Goal: Information Seeking & Learning: Learn about a topic

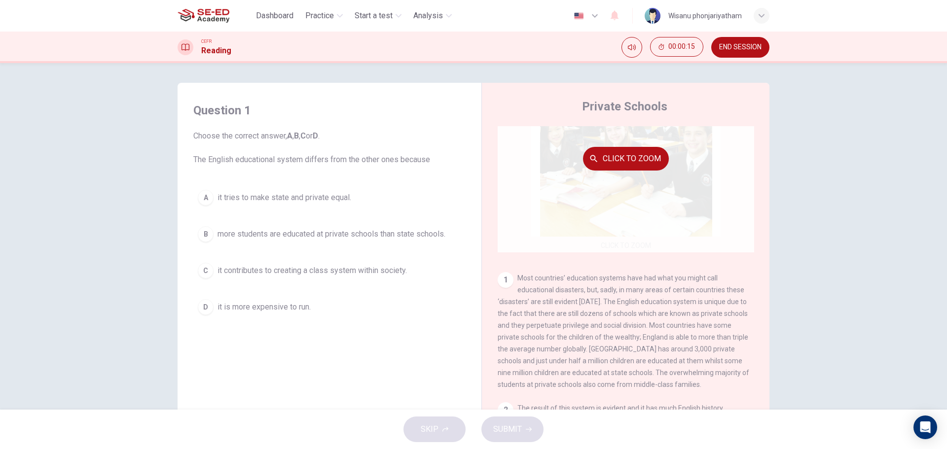
scroll to position [99, 0]
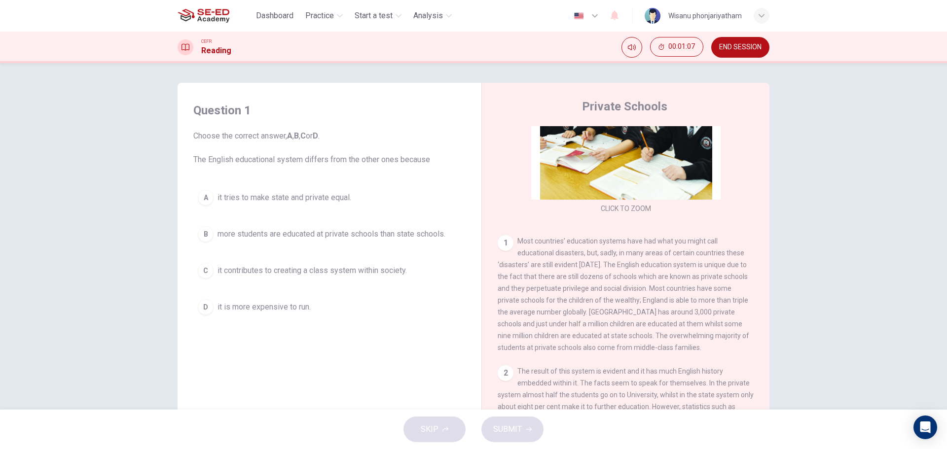
click at [320, 237] on span "more students are educated at private schools than state schools." at bounding box center [332, 234] width 228 height 12
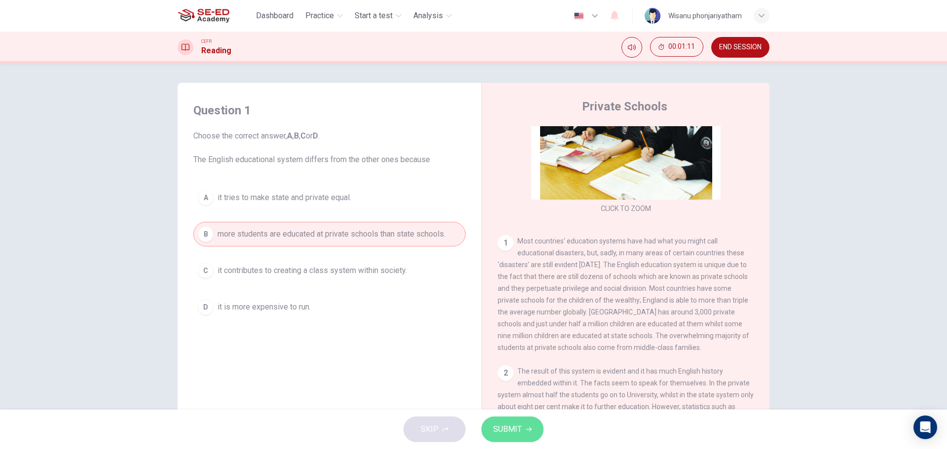
click at [516, 426] on span "SUBMIT" at bounding box center [507, 430] width 29 height 14
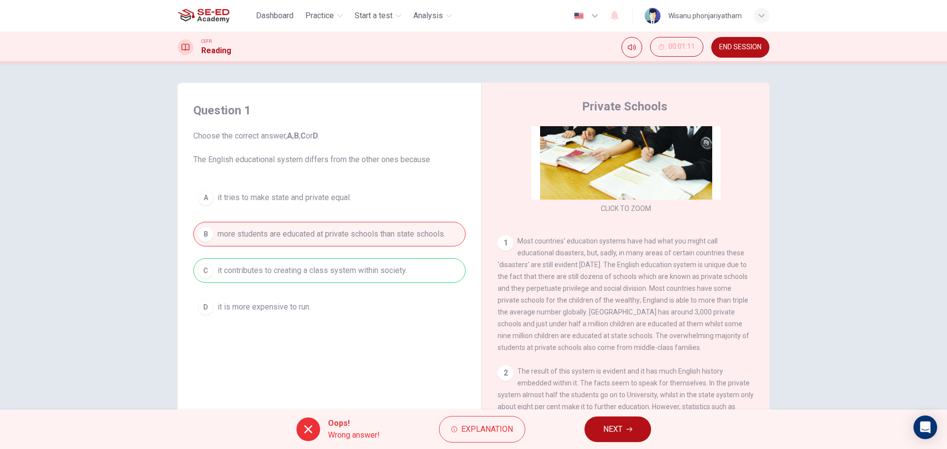
click at [368, 274] on div "A it tries to make state and private equal. B more students are educated at pri…" at bounding box center [329, 253] width 272 height 134
click at [466, 421] on button "Explanation" at bounding box center [482, 429] width 86 height 27
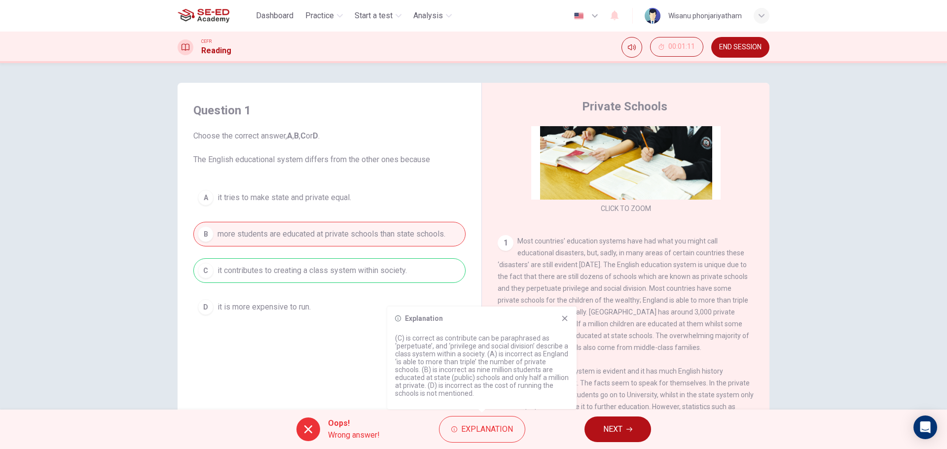
click at [564, 315] on icon at bounding box center [565, 319] width 8 height 8
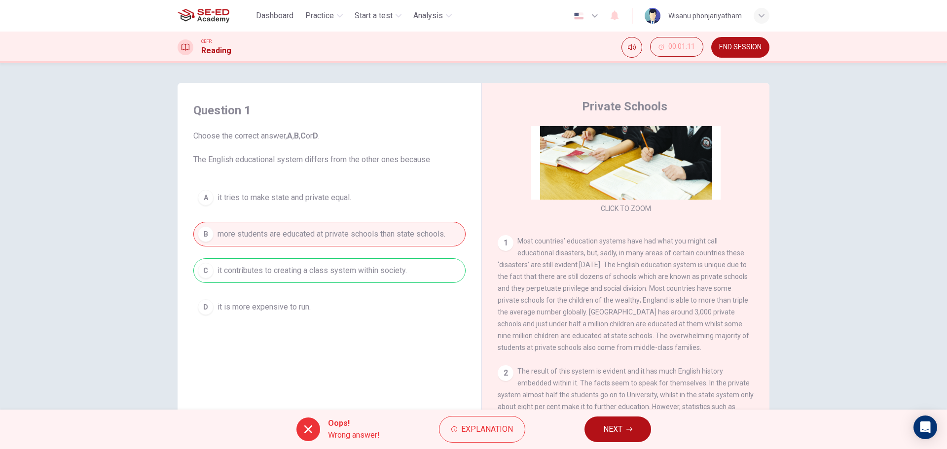
click at [612, 429] on span "NEXT" at bounding box center [612, 430] width 19 height 14
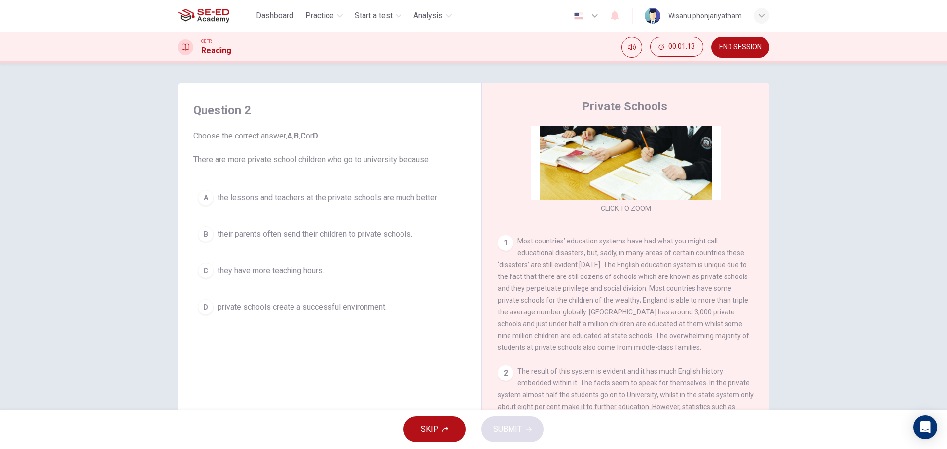
drag, startPoint x: 210, startPoint y: 154, endPoint x: 343, endPoint y: 162, distance: 133.9
click at [343, 162] on span "Choose the correct answer, A , B , C or D . There are more private school child…" at bounding box center [329, 148] width 272 height 36
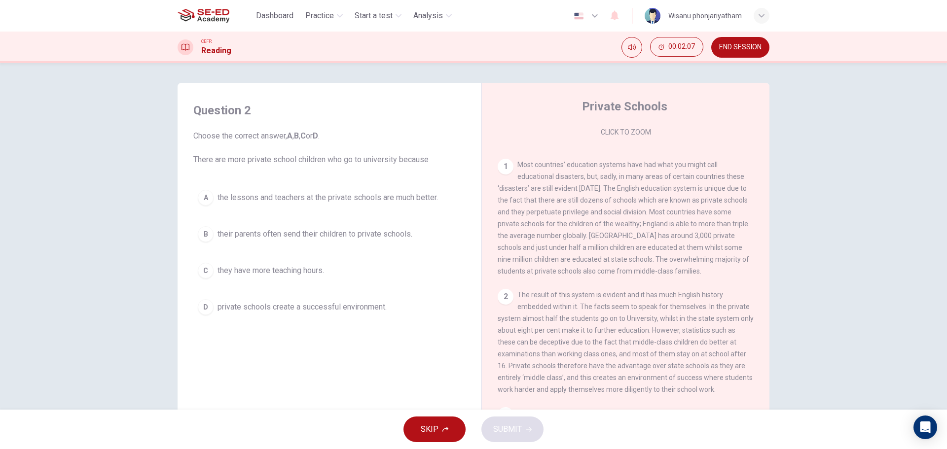
scroll to position [197, 0]
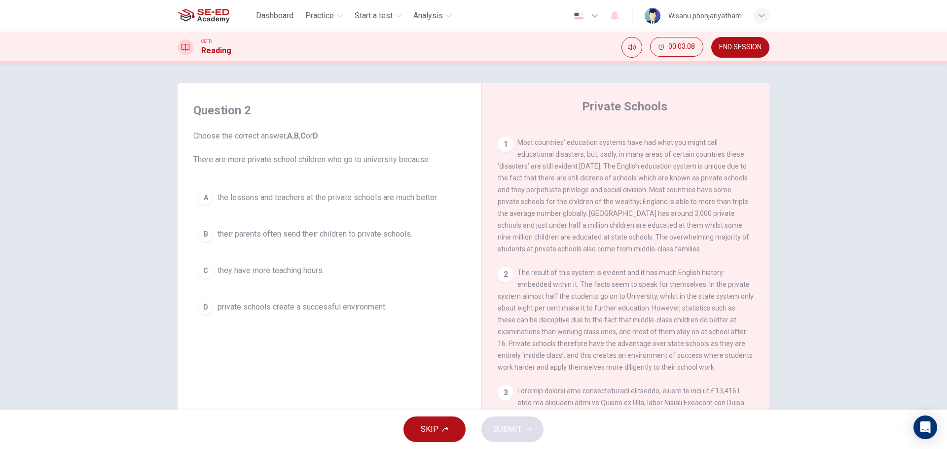
click at [198, 307] on div "D" at bounding box center [206, 307] width 16 height 16
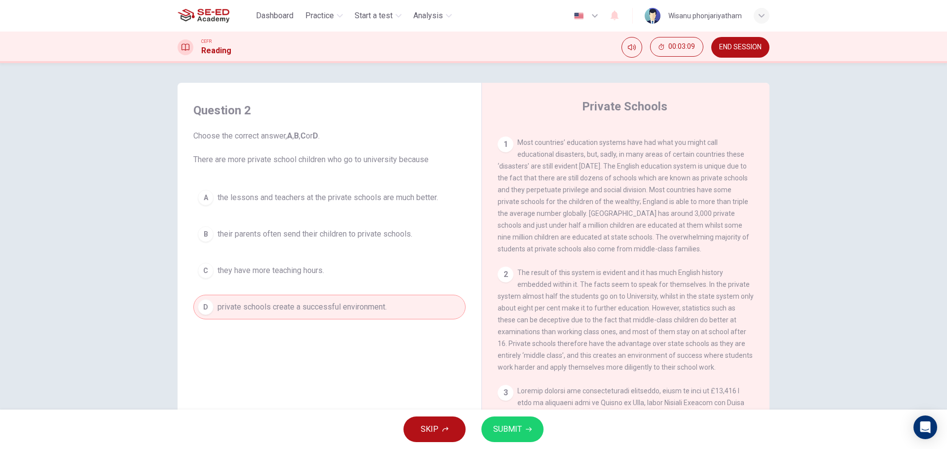
click at [513, 424] on span "SUBMIT" at bounding box center [507, 430] width 29 height 14
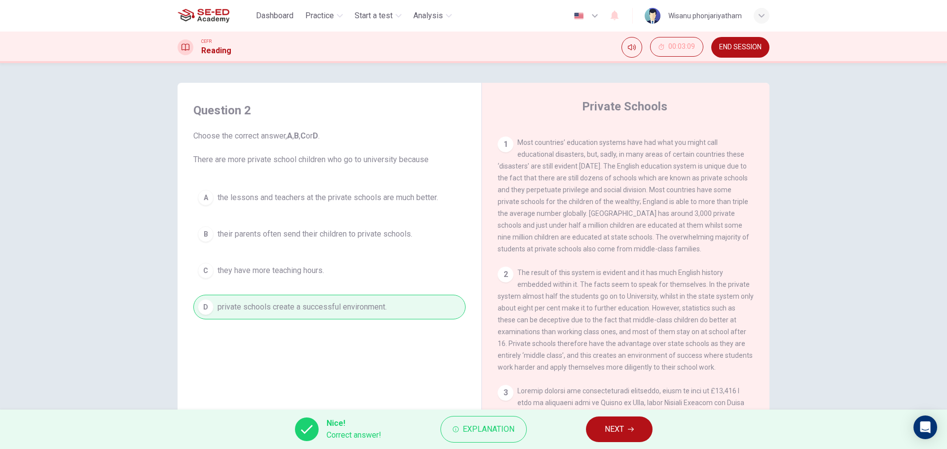
click at [631, 426] on button "NEXT" at bounding box center [619, 430] width 67 height 26
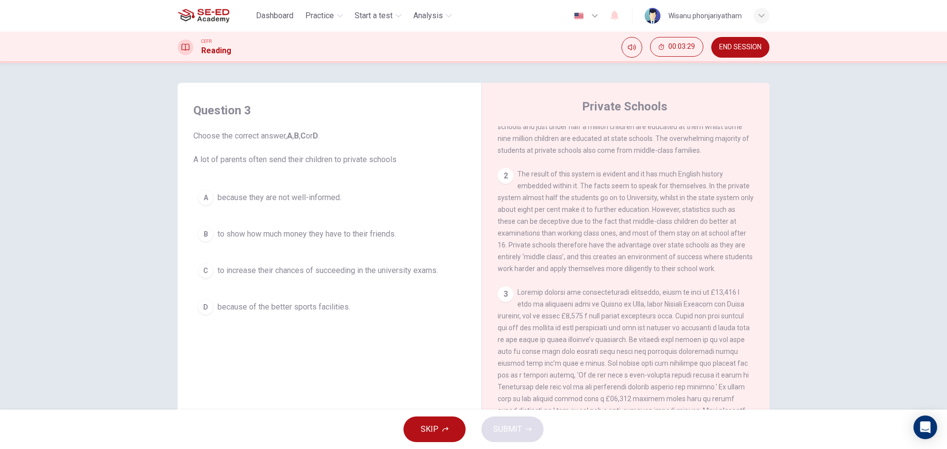
scroll to position [345, 0]
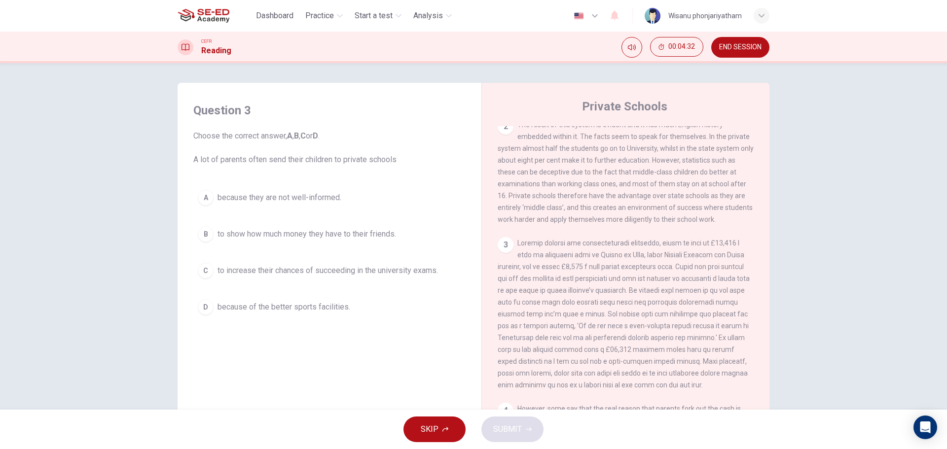
click at [269, 271] on span "to increase their chances of succeeding in the university exams." at bounding box center [328, 271] width 221 height 12
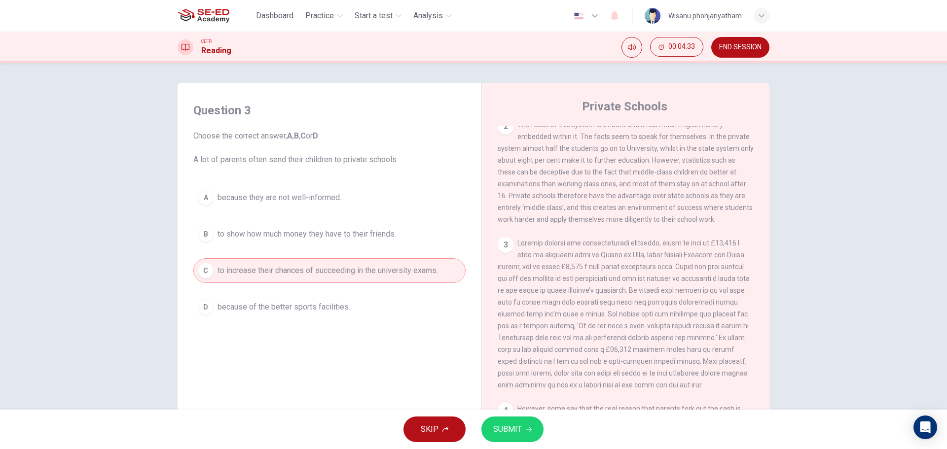
click at [511, 425] on span "SUBMIT" at bounding box center [507, 430] width 29 height 14
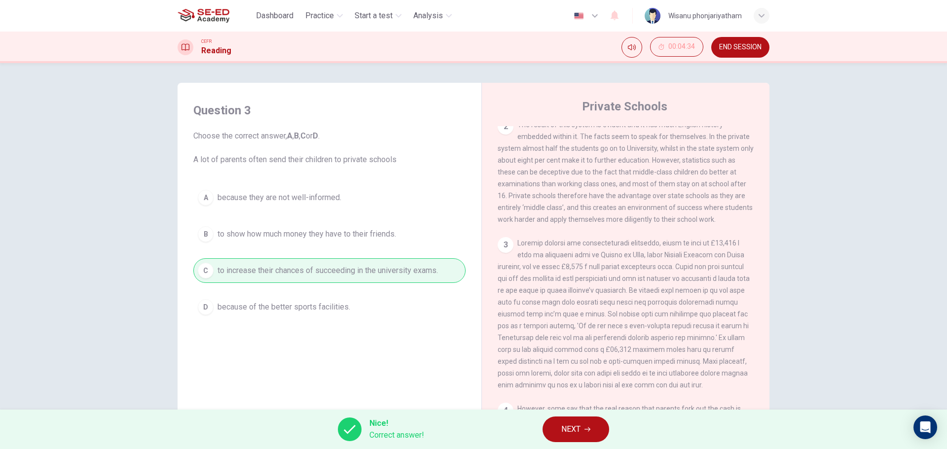
click at [561, 435] on span "NEXT" at bounding box center [570, 430] width 19 height 14
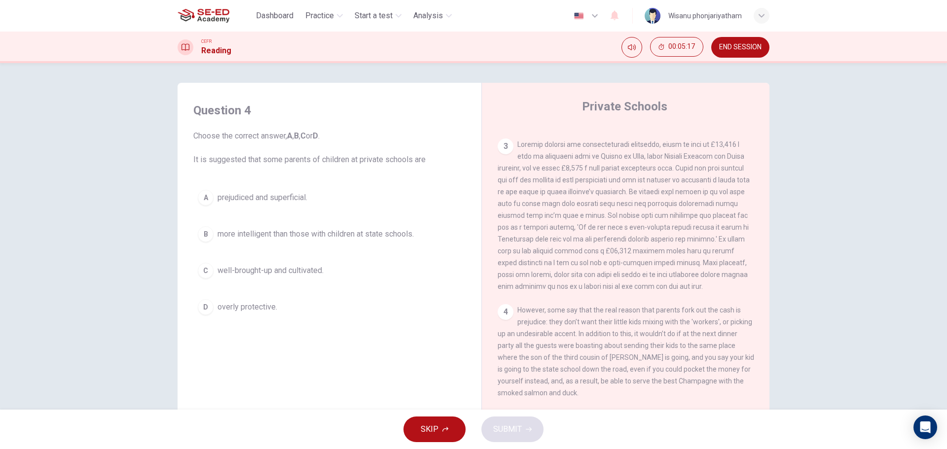
scroll to position [493, 0]
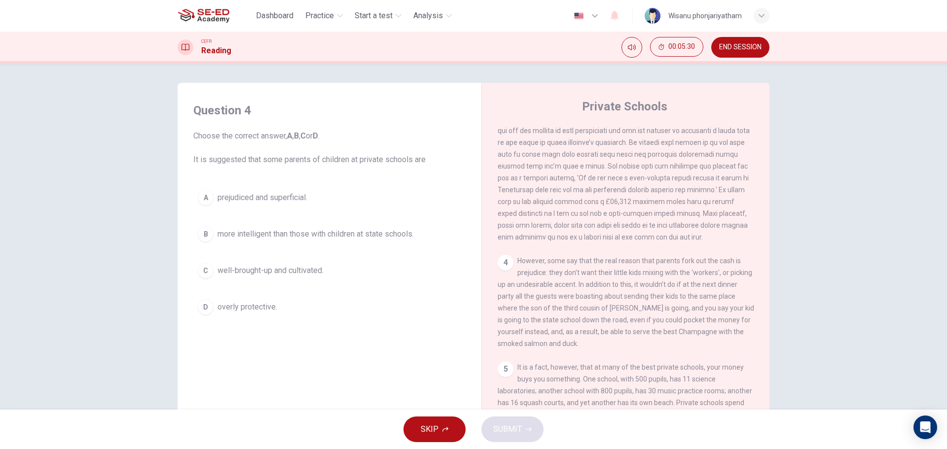
drag, startPoint x: 538, startPoint y: 301, endPoint x: 577, endPoint y: 301, distance: 38.5
click at [569, 301] on span "However, some say that the real reason that parents fork out the cash is prejud…" at bounding box center [626, 302] width 257 height 91
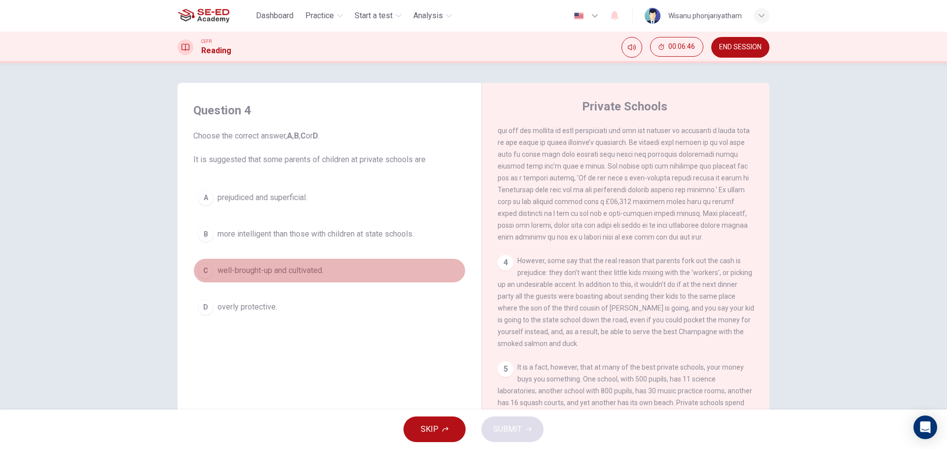
click at [281, 270] on span "well-brought-up and cultivated." at bounding box center [271, 271] width 106 height 12
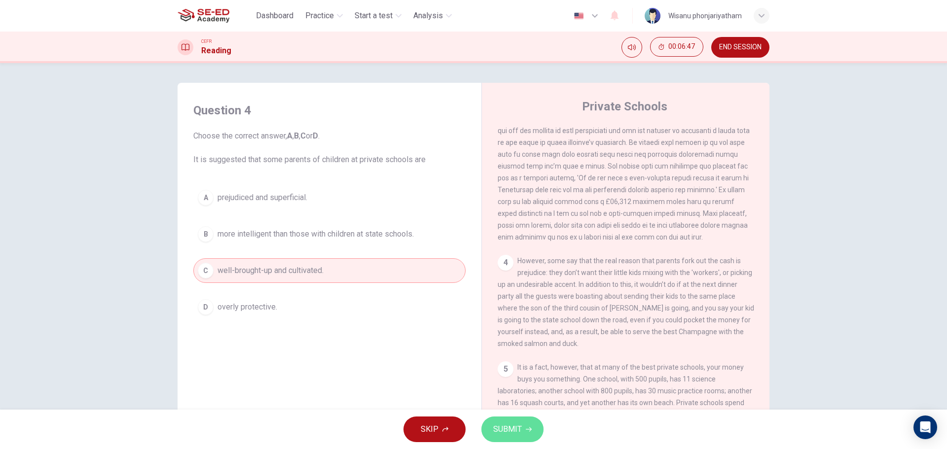
click at [508, 428] on span "SUBMIT" at bounding box center [507, 430] width 29 height 14
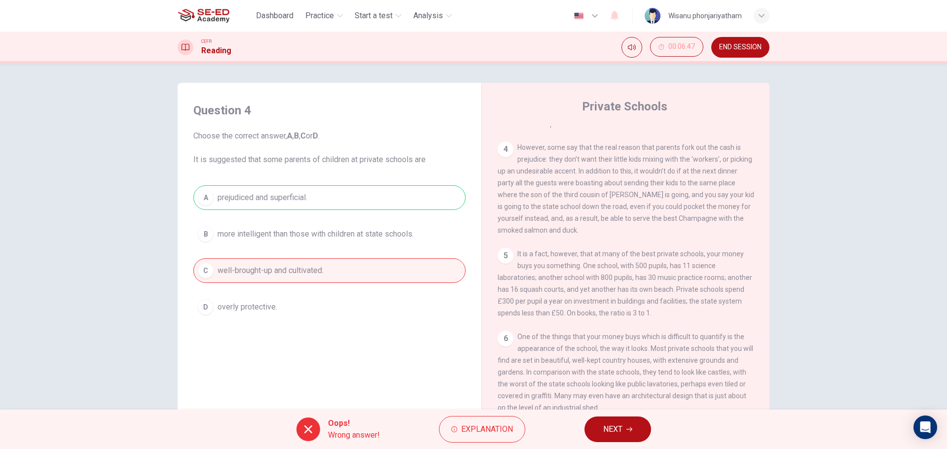
scroll to position [633, 0]
click at [482, 437] on button "Explanation" at bounding box center [482, 429] width 86 height 27
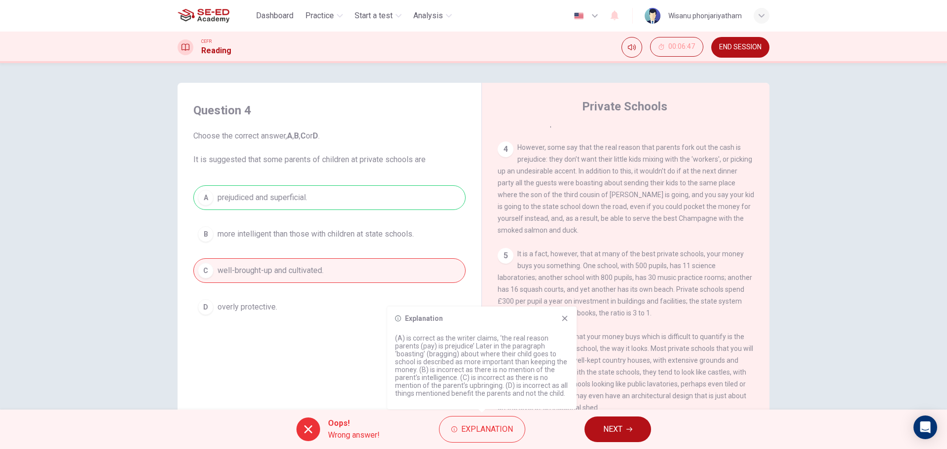
click at [693, 318] on div "CLICK TO ZOOM Click to Zoom 1 Most countries’ education systems have had what y…" at bounding box center [632, 275] width 269 height 299
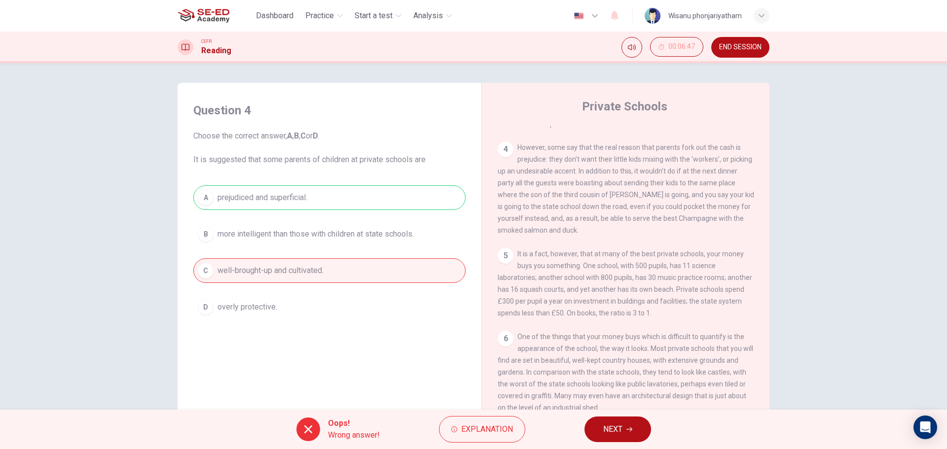
scroll to position [36, 0]
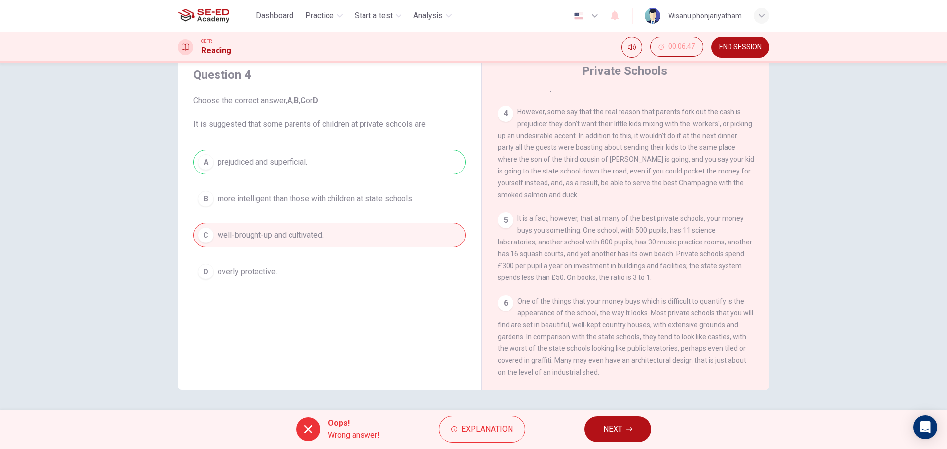
drag, startPoint x: 540, startPoint y: 210, endPoint x: 661, endPoint y: 215, distance: 121.4
click at [661, 215] on span "It is a fact, however, that at many of the best private schools, your money buy…" at bounding box center [625, 248] width 255 height 67
click at [474, 434] on span "Explanation" at bounding box center [487, 430] width 52 height 14
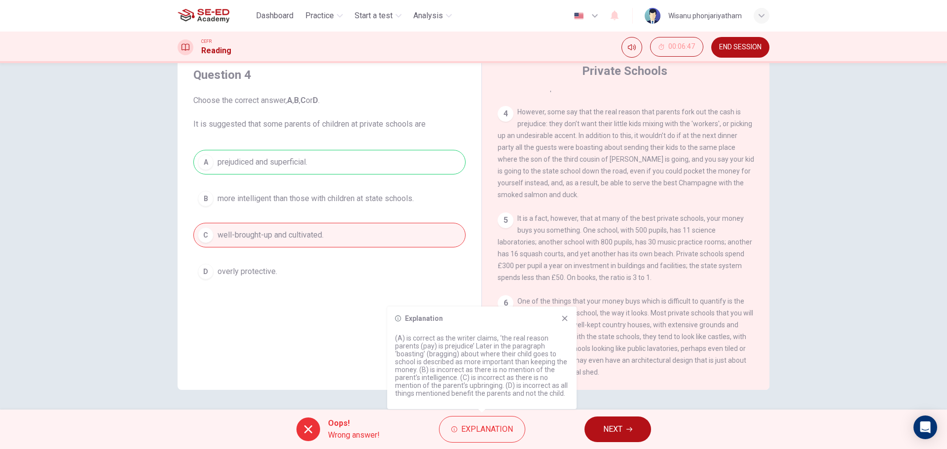
click at [695, 270] on div "5 It is a fact, however, that at many of the best private schools, your money b…" at bounding box center [626, 248] width 257 height 71
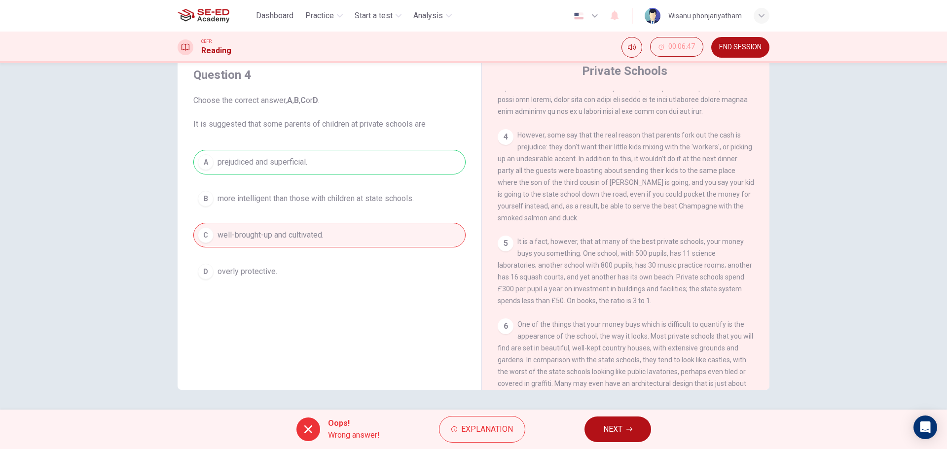
scroll to position [633, 0]
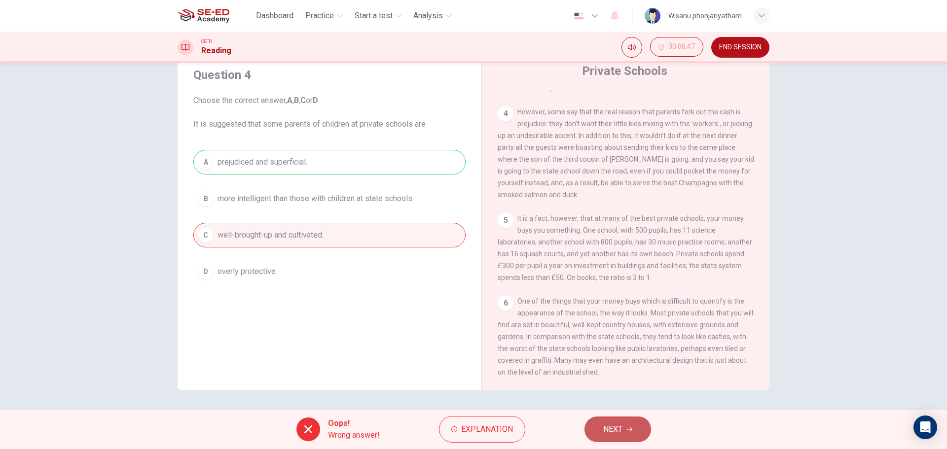
click at [603, 427] on span "NEXT" at bounding box center [612, 430] width 19 height 14
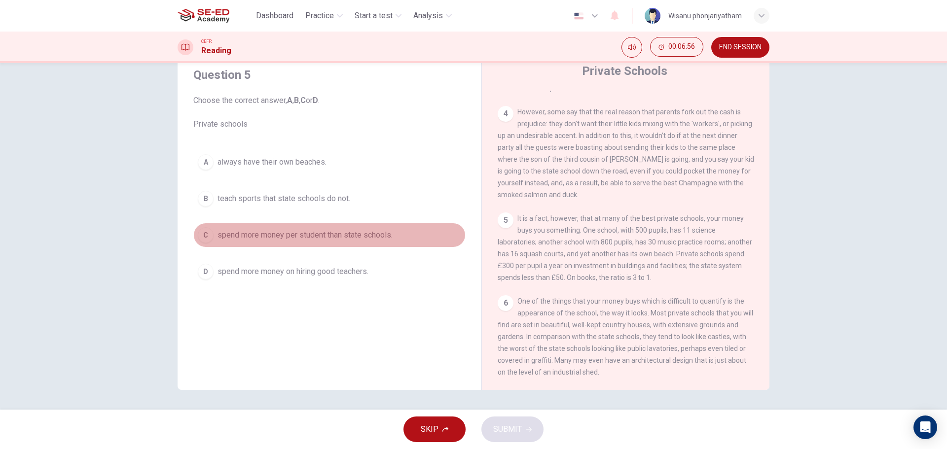
click at [344, 236] on span "spend more money per student than state schools." at bounding box center [305, 235] width 175 height 12
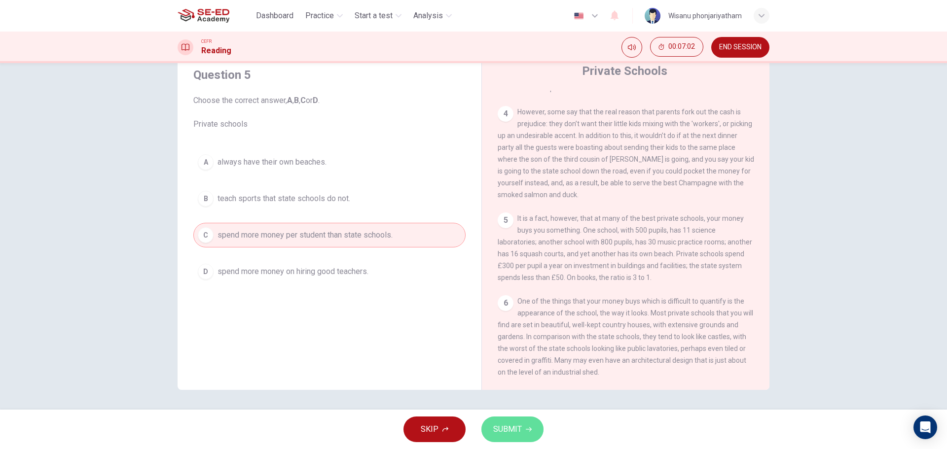
click at [502, 431] on span "SUBMIT" at bounding box center [507, 430] width 29 height 14
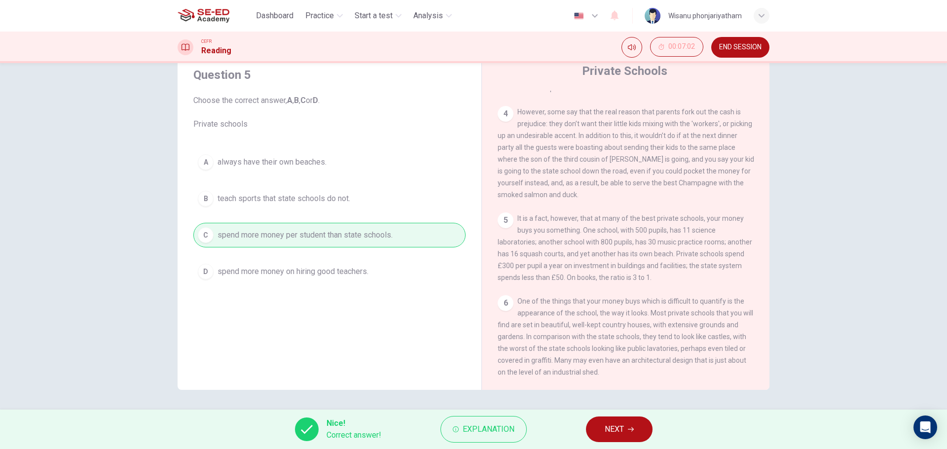
click at [631, 425] on button "NEXT" at bounding box center [619, 430] width 67 height 26
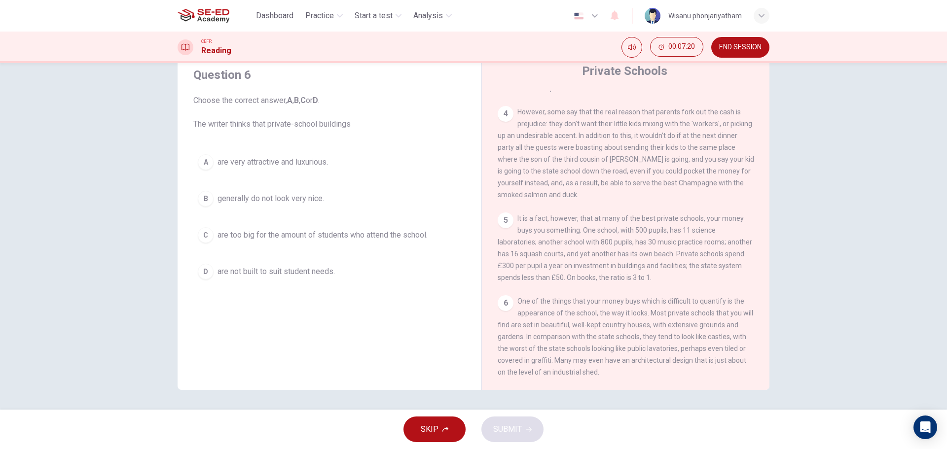
click at [297, 168] on button "A are very attractive and luxurious." at bounding box center [329, 162] width 272 height 25
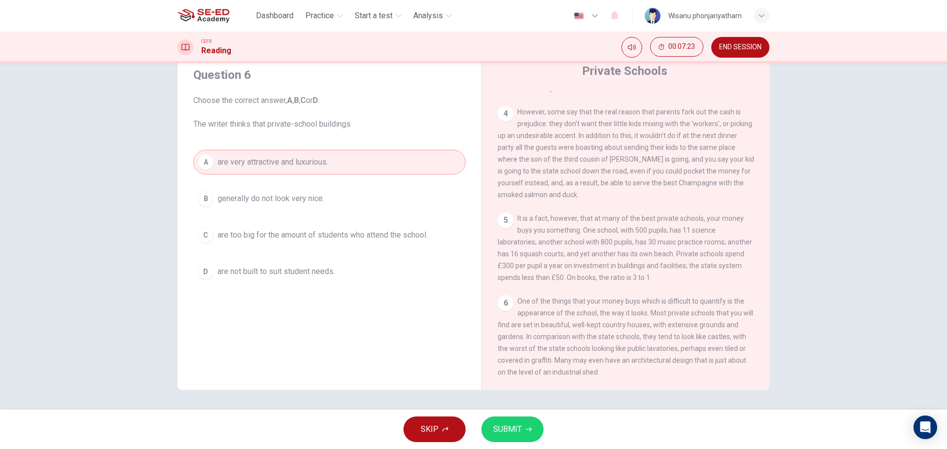
click at [513, 435] on span "SUBMIT" at bounding box center [507, 430] width 29 height 14
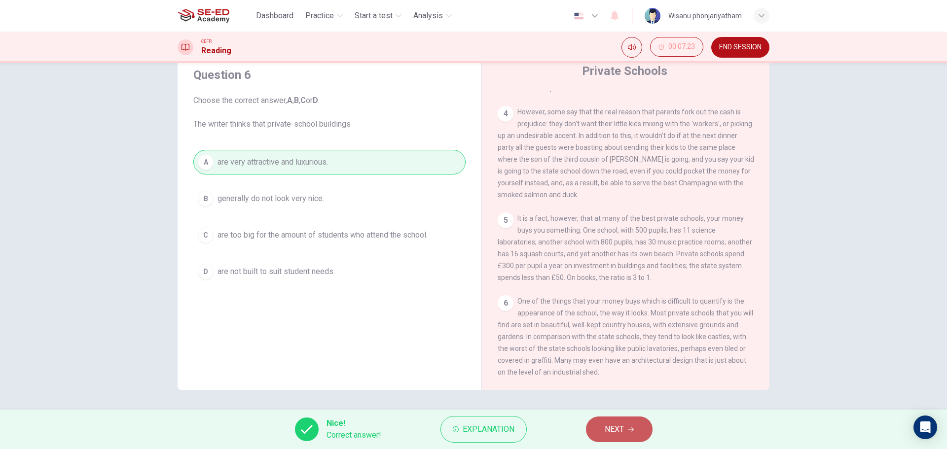
click at [607, 423] on span "NEXT" at bounding box center [614, 430] width 19 height 14
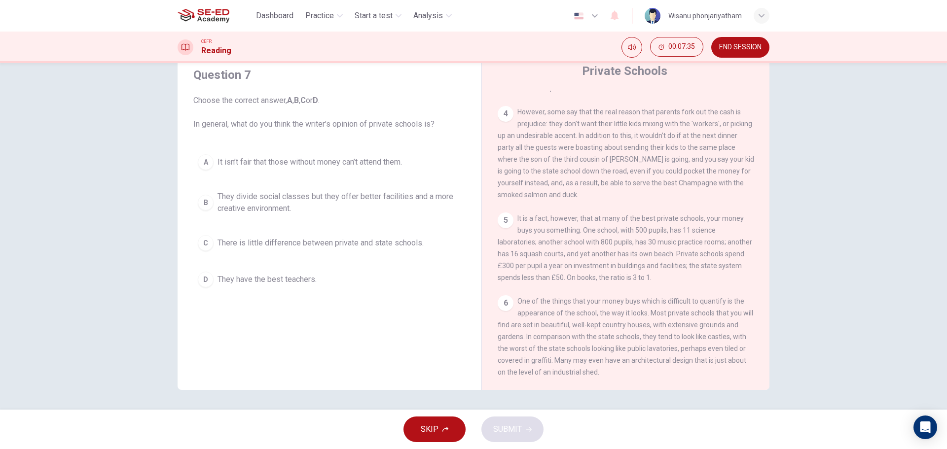
click at [376, 243] on span "There is little difference between private and state schools." at bounding box center [321, 243] width 206 height 12
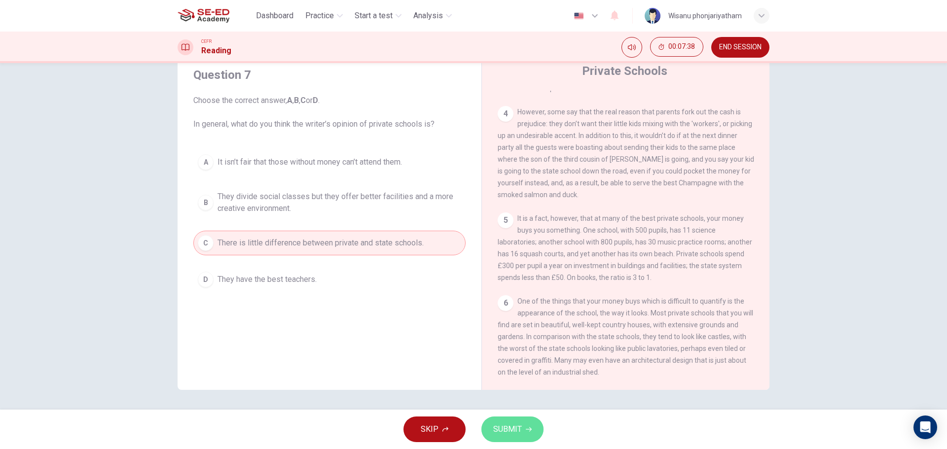
click at [515, 430] on span "SUBMIT" at bounding box center [507, 430] width 29 height 14
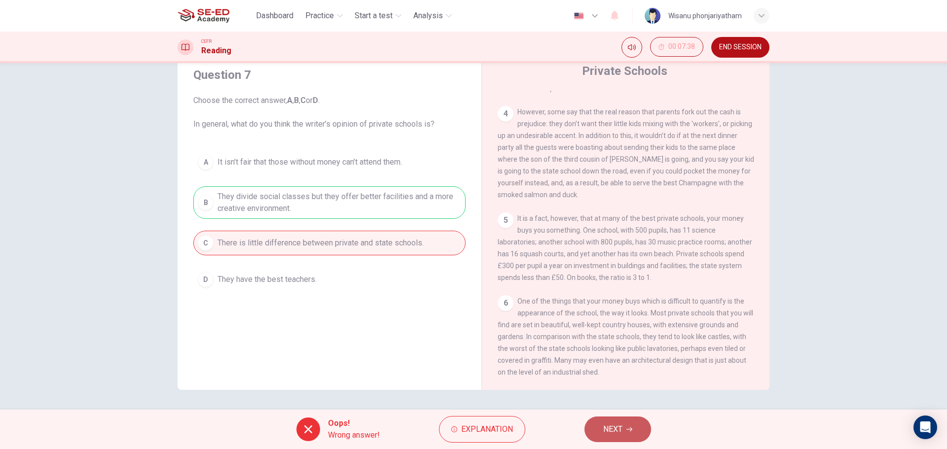
click at [608, 431] on span "NEXT" at bounding box center [612, 430] width 19 height 14
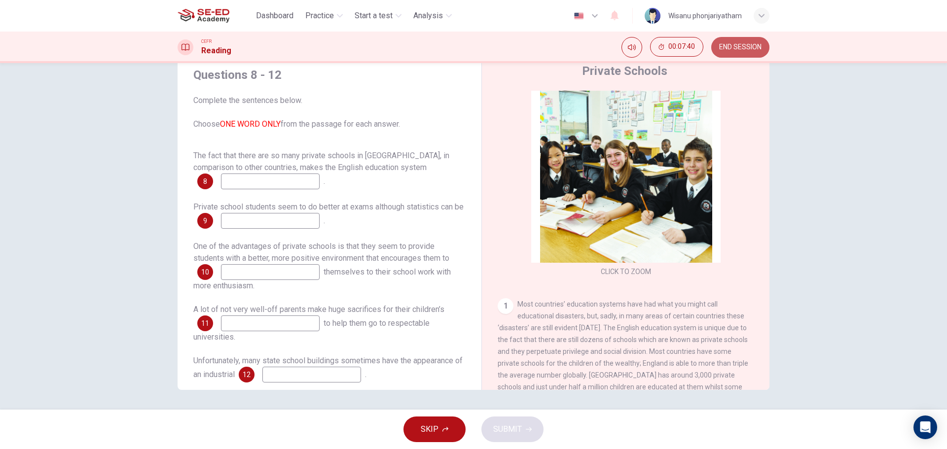
click at [753, 40] on button "END SESSION" at bounding box center [740, 47] width 58 height 21
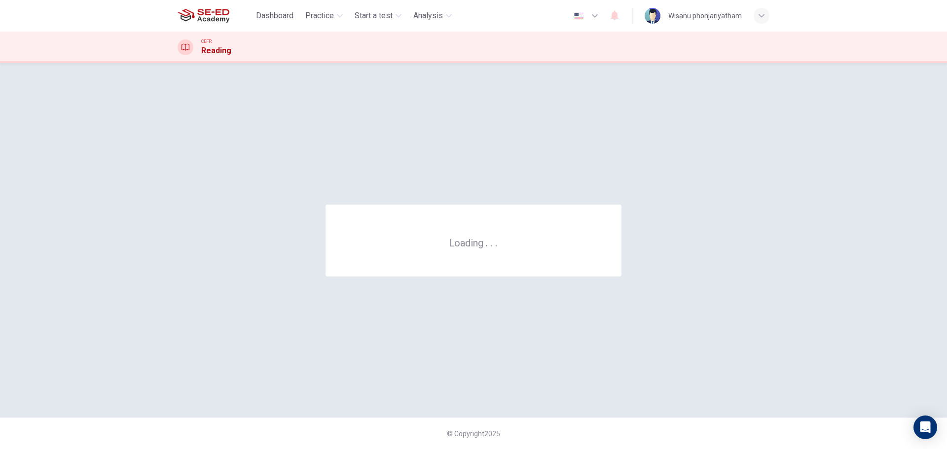
scroll to position [0, 0]
